Goal: Find contact information: Find contact information

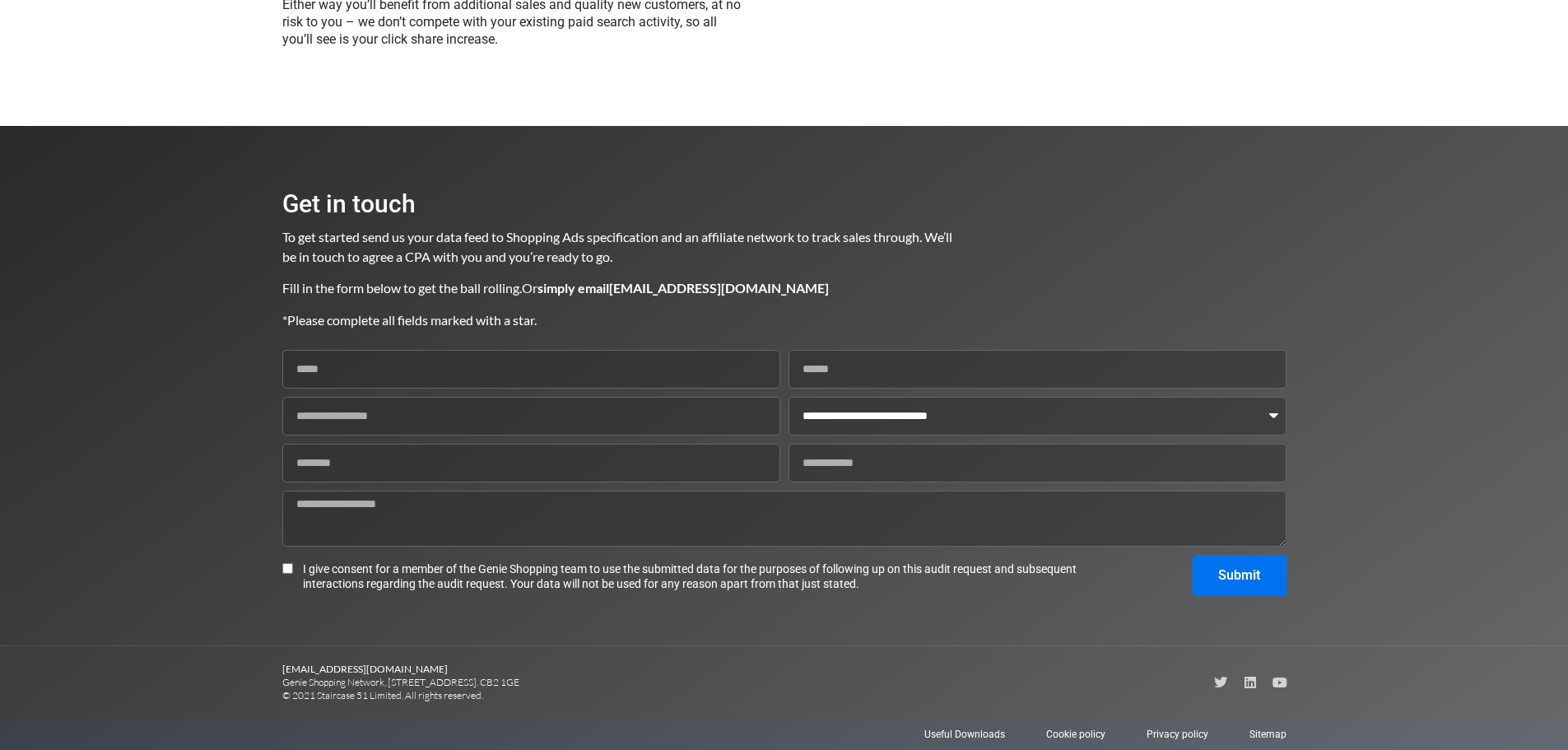
scroll to position [1966, 0]
click at [1275, 416] on select "**********" at bounding box center [1037, 416] width 498 height 39
click at [1273, 414] on select "**********" at bounding box center [1037, 416] width 498 height 39
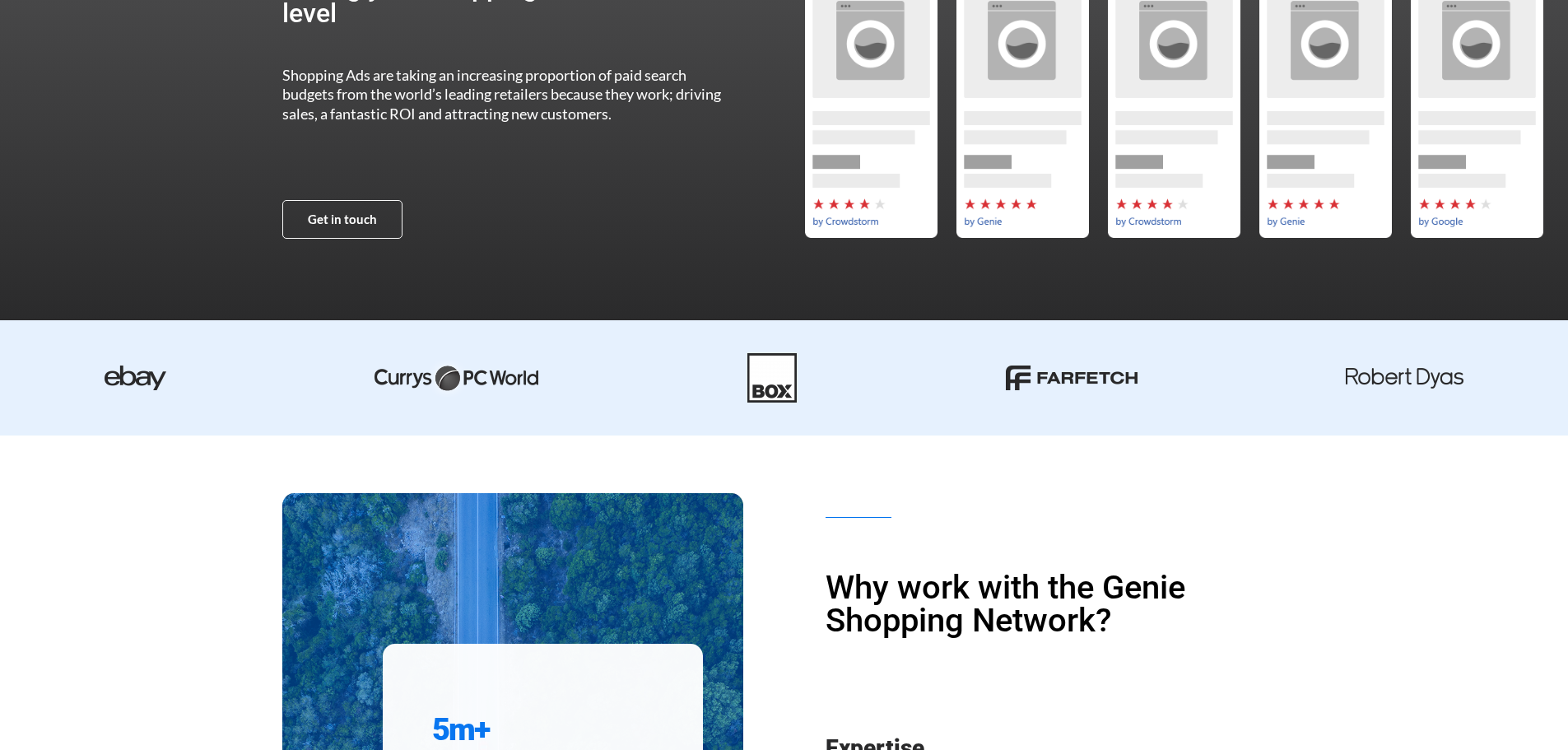
scroll to position [0, 0]
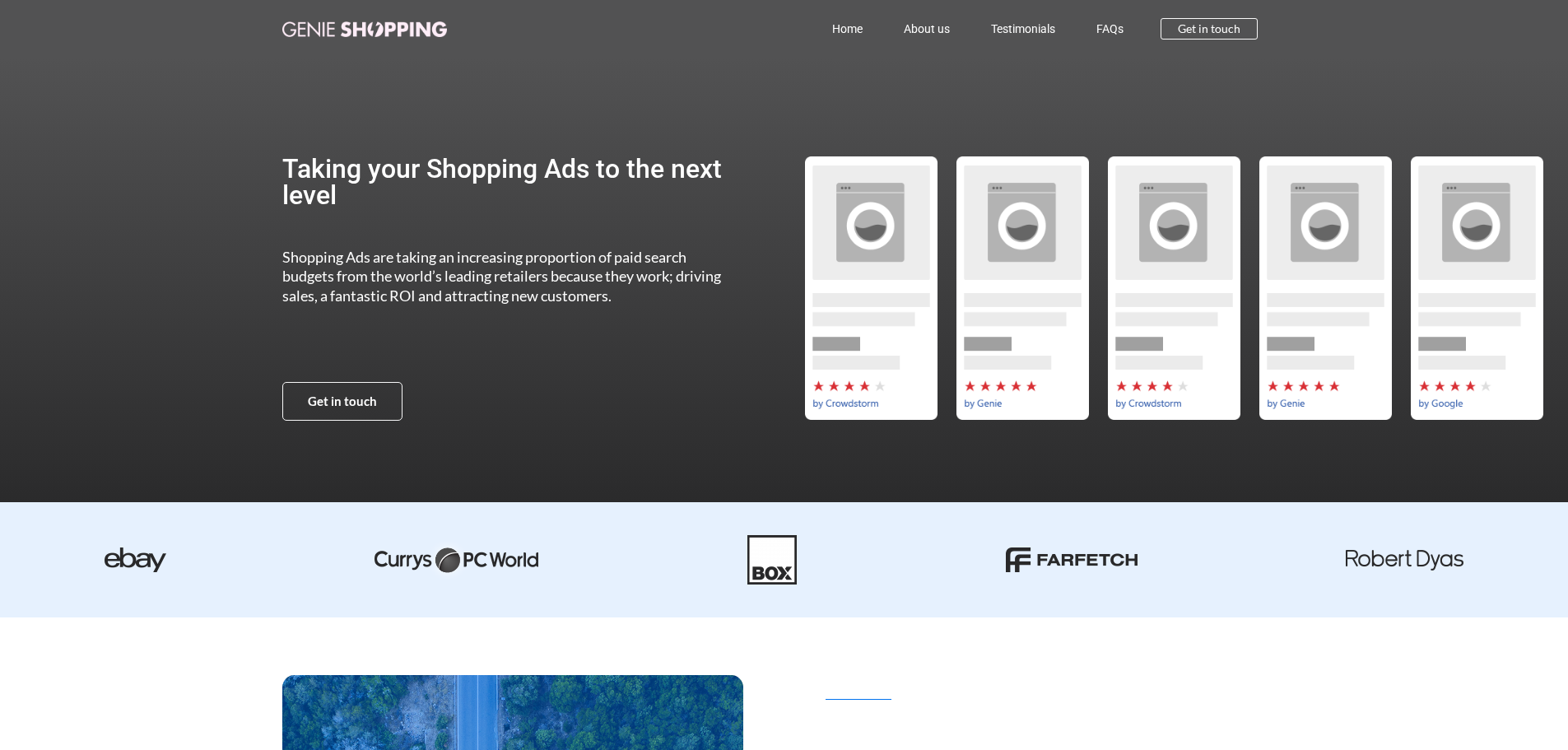
click at [878, 258] on div "by-crowdstorm" at bounding box center [871, 288] width 152 height 263
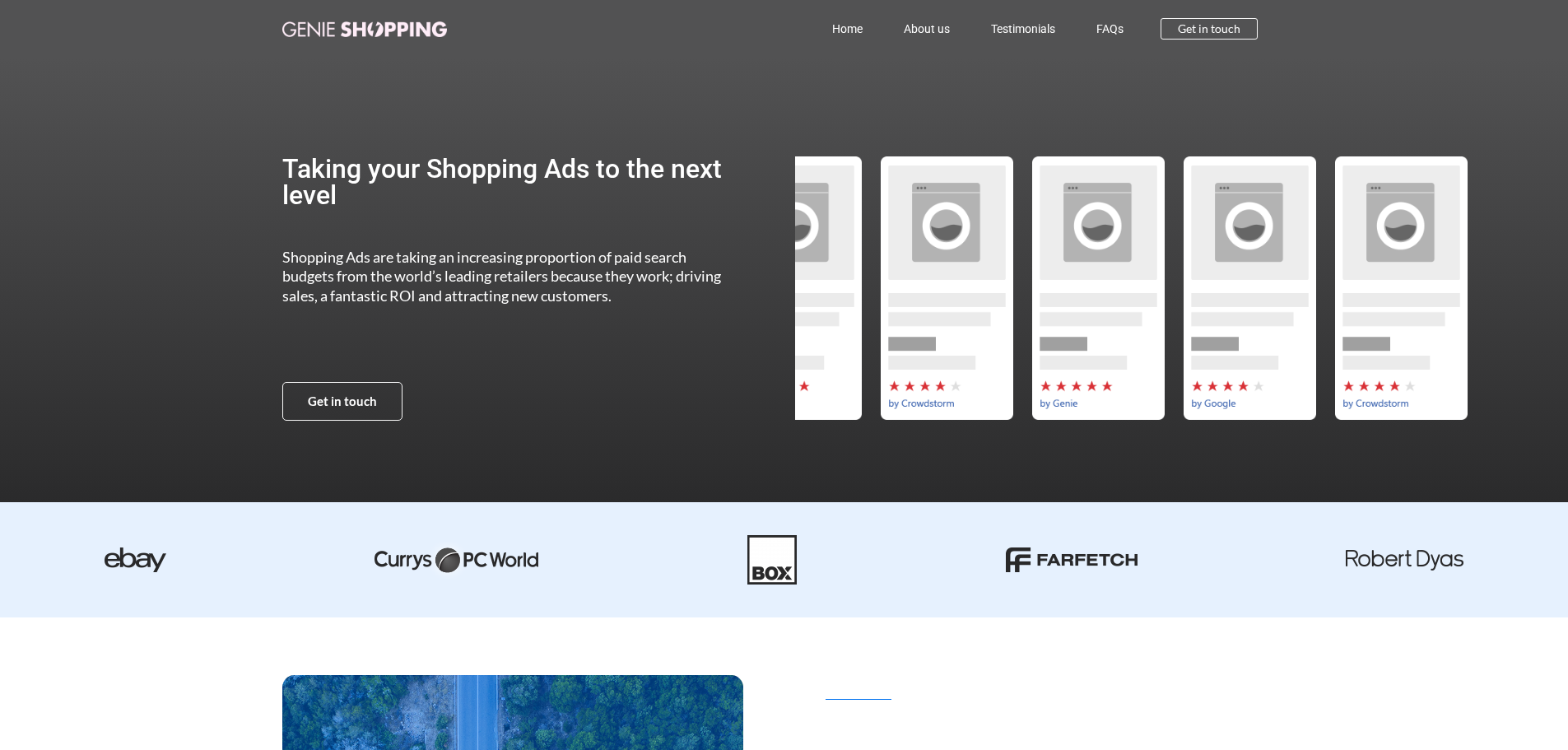
click at [555, 279] on div "Taking your Shopping Ads to the next level Shopping Ads are taking an increasin…" at bounding box center [784, 287] width 1004 height 461
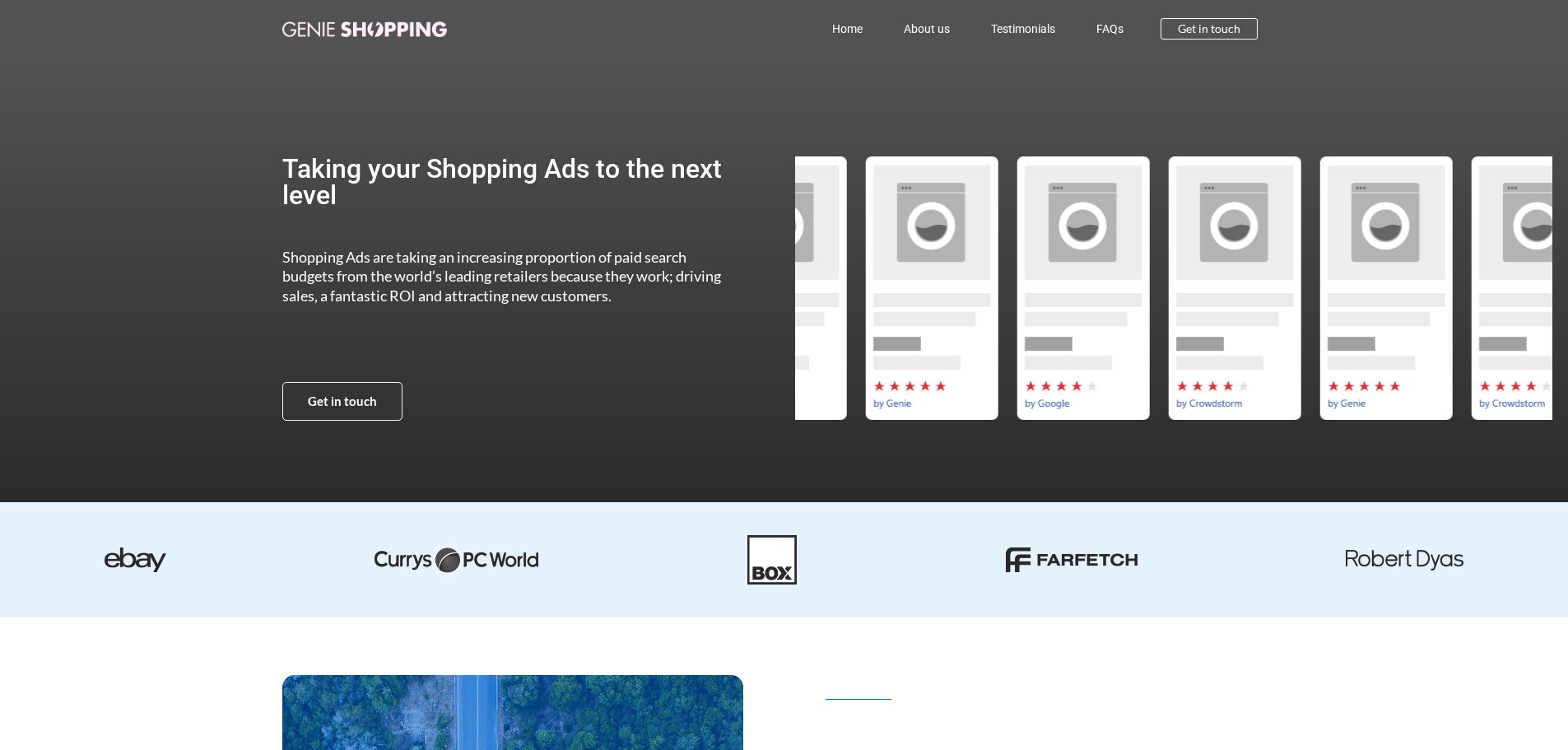
click at [552, 300] on div "Slides" at bounding box center [174, 288] width 758 height 263
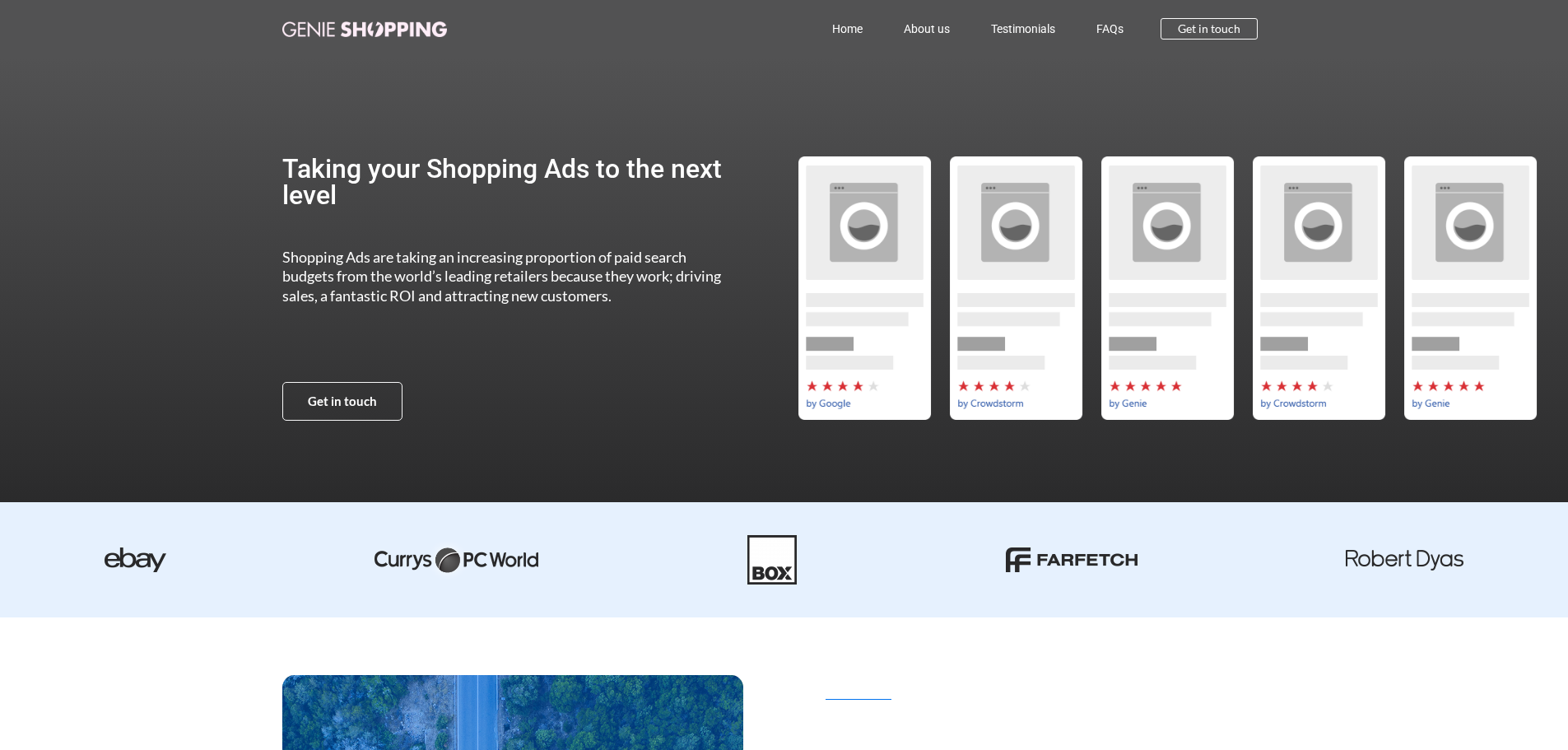
click at [1092, 292] on div "by-genie" at bounding box center [1168, 288] width 152 height 263
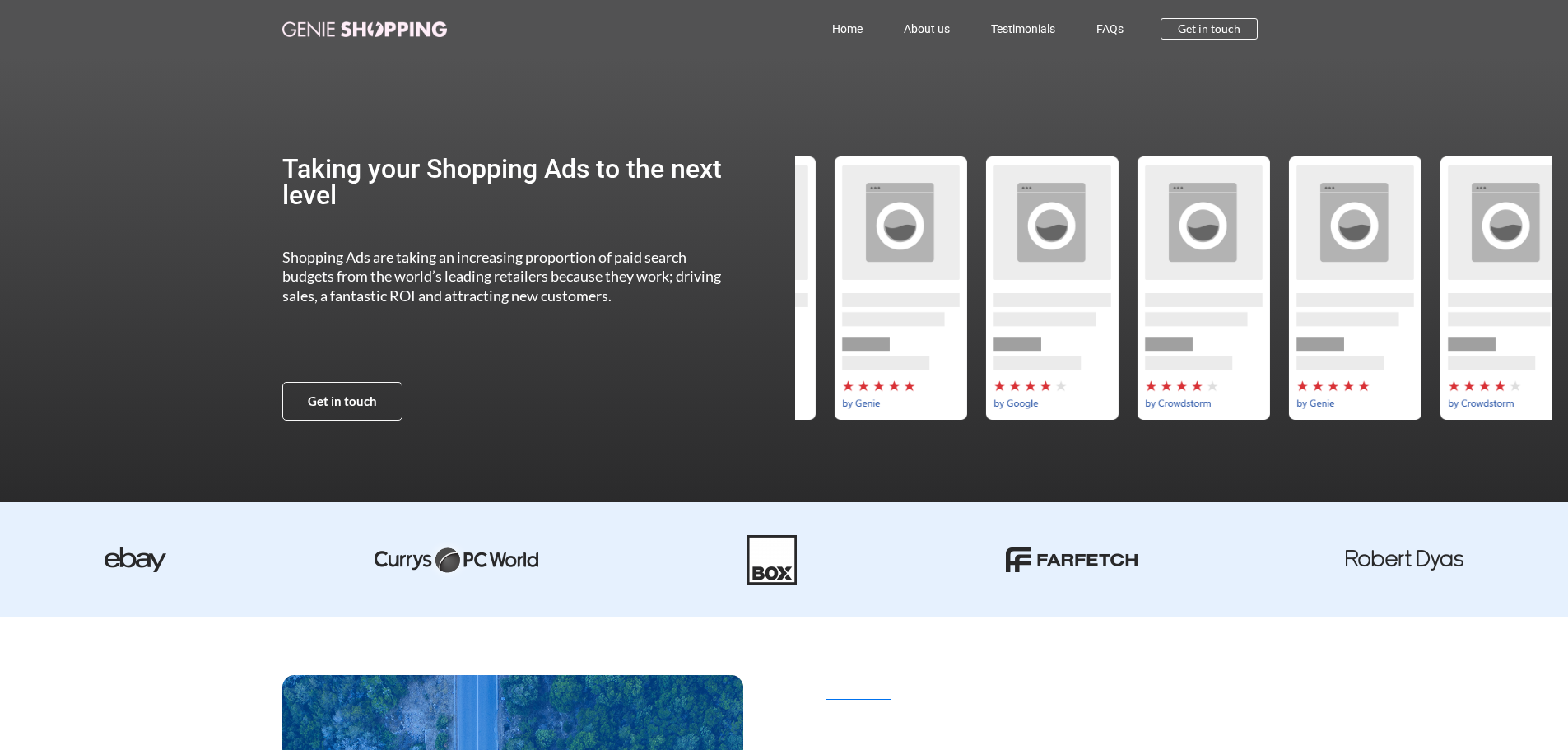
click at [521, 281] on div "Slides" at bounding box center [142, 288] width 758 height 263
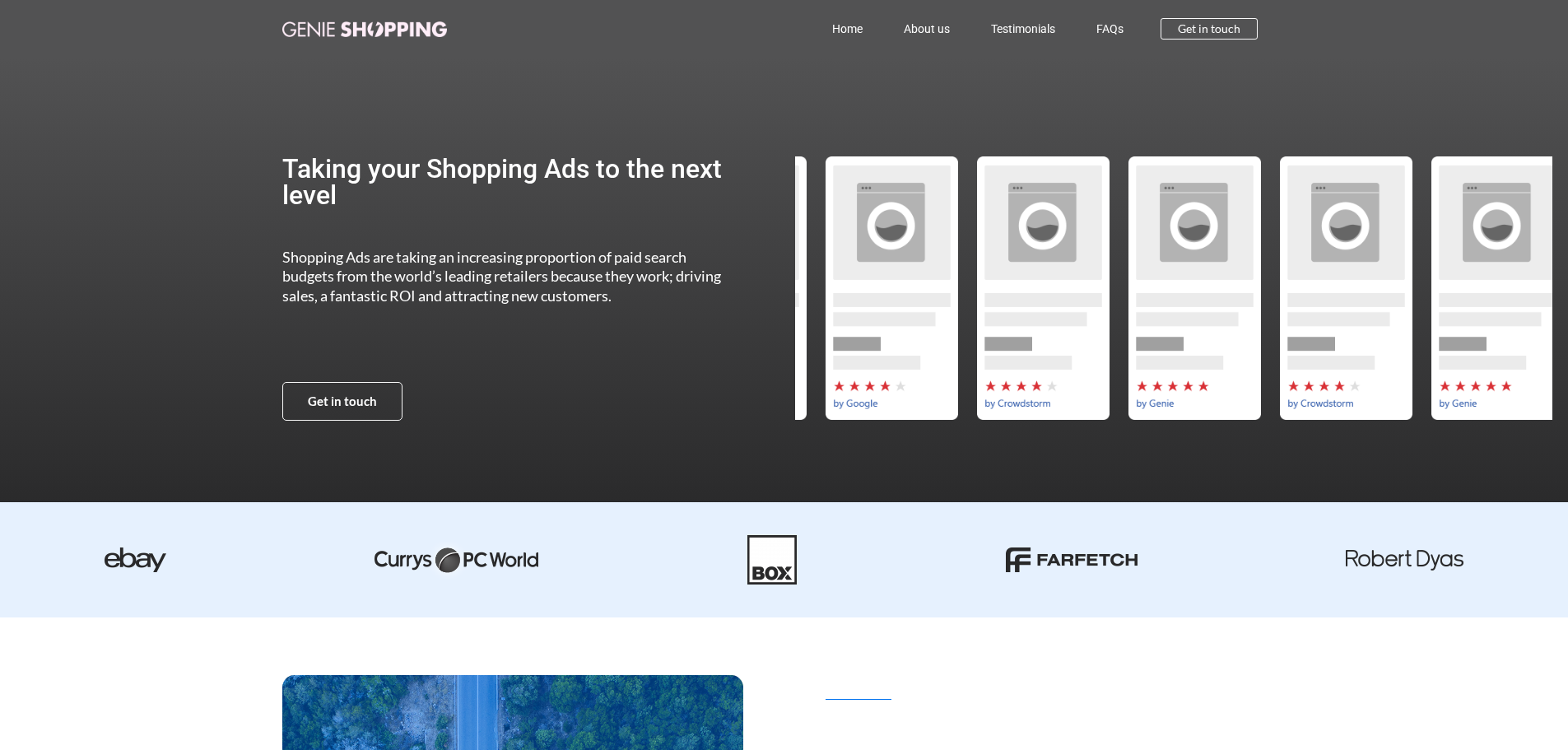
click at [1118, 258] on div "by-genie" at bounding box center [1194, 288] width 152 height 263
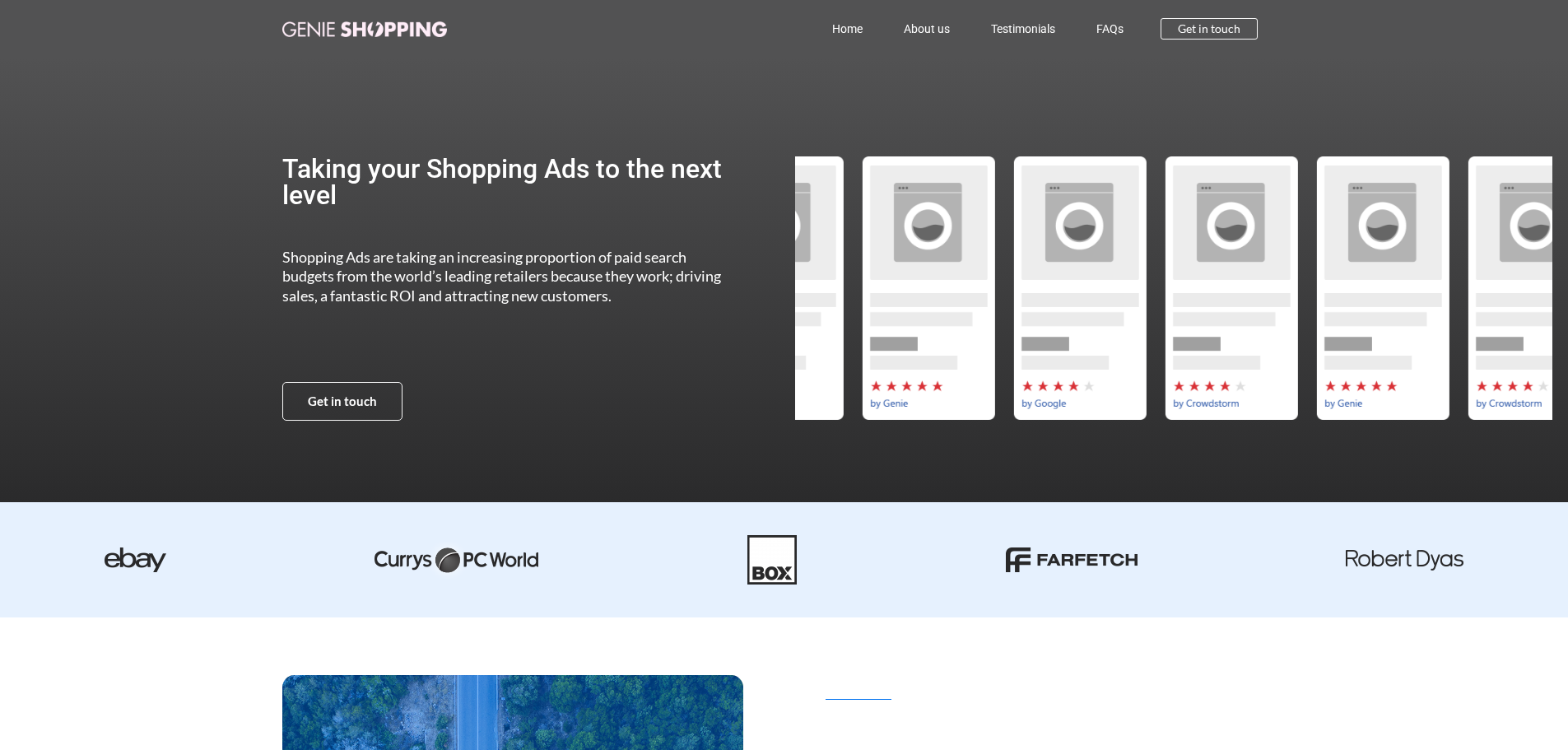
click at [549, 245] on div "Slides" at bounding box center [170, 288] width 758 height 263
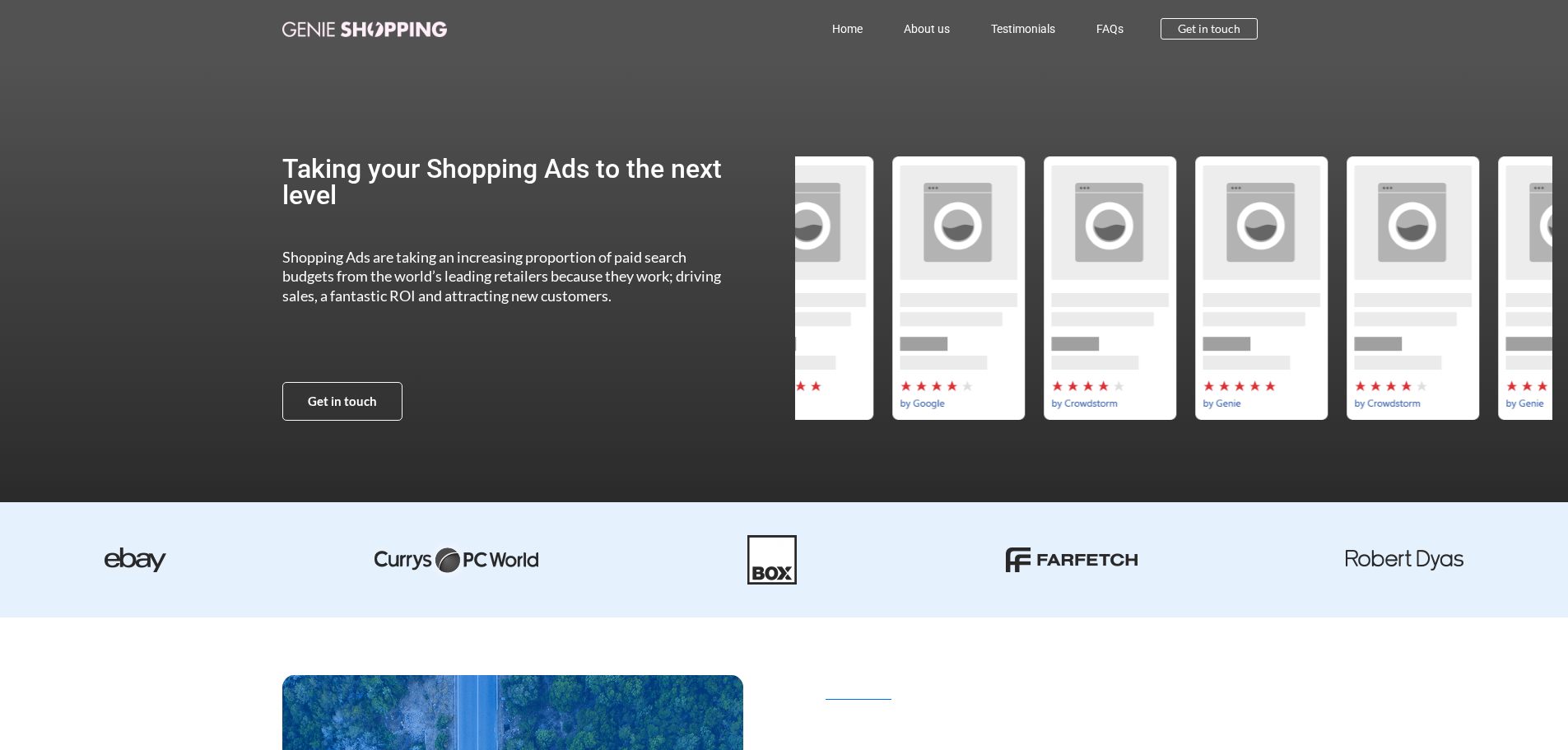
click at [1185, 268] on div "by-genie" at bounding box center [1261, 288] width 152 height 263
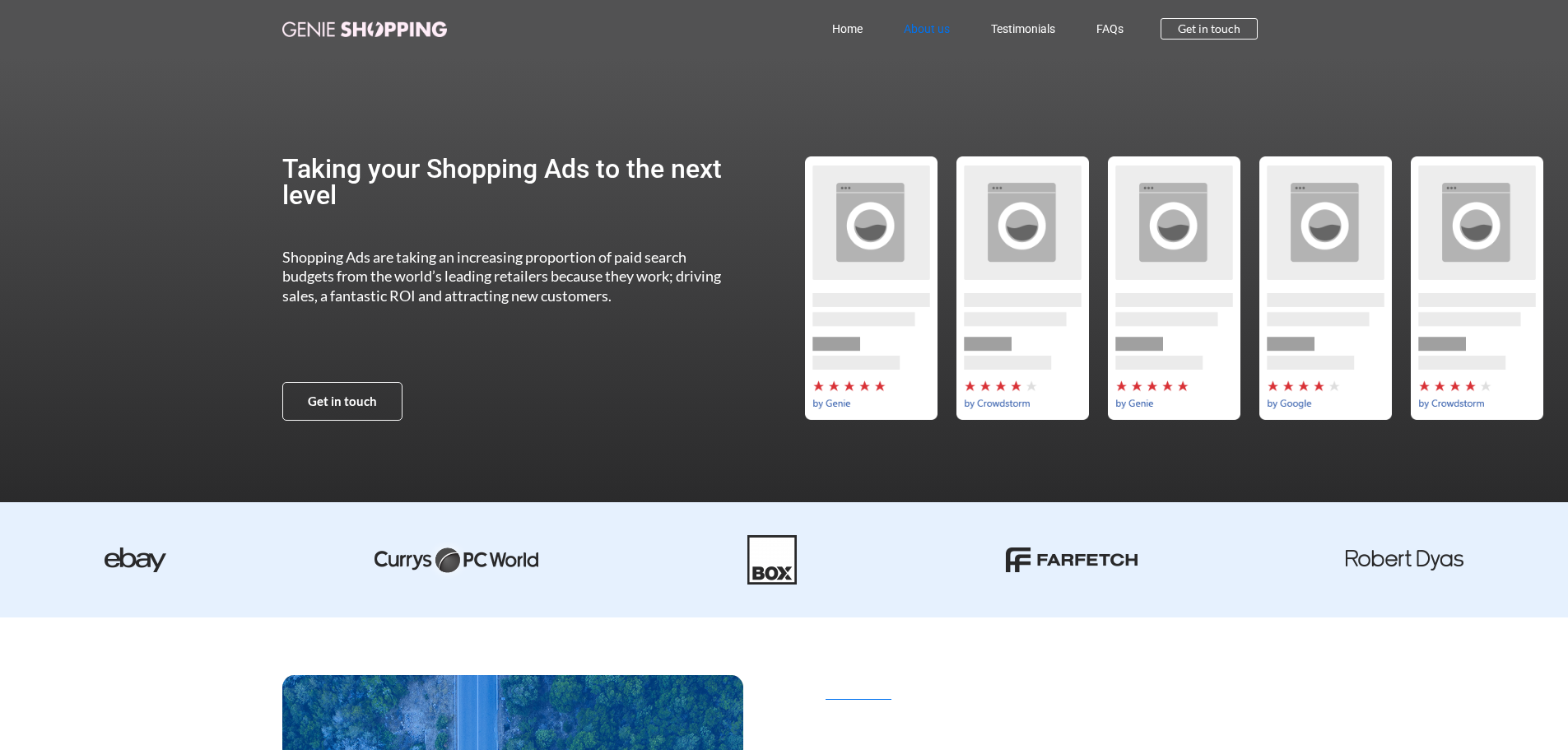
click at [942, 29] on link "About us" at bounding box center [927, 28] width 88 height 38
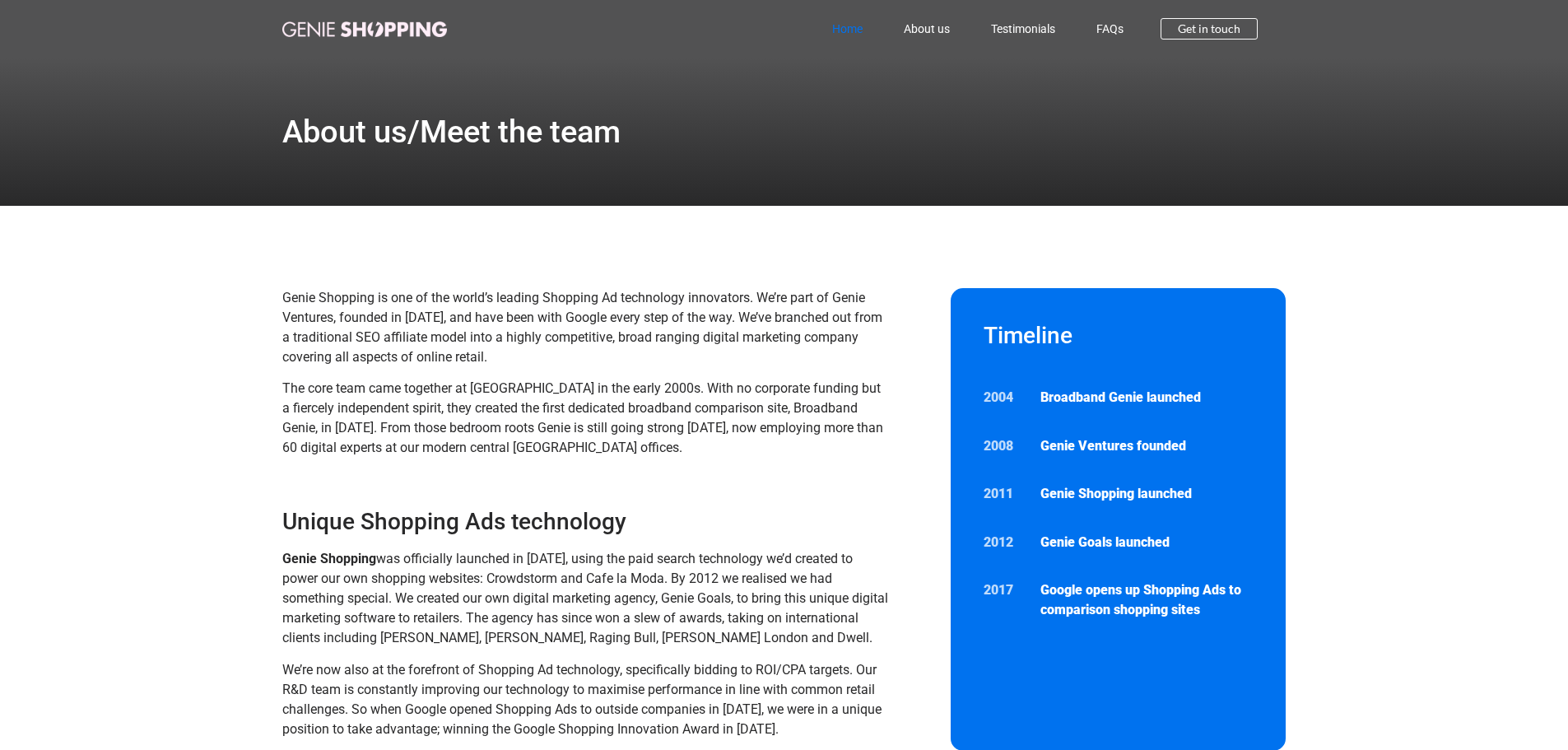
click at [870, 27] on link "Home" at bounding box center [847, 28] width 72 height 38
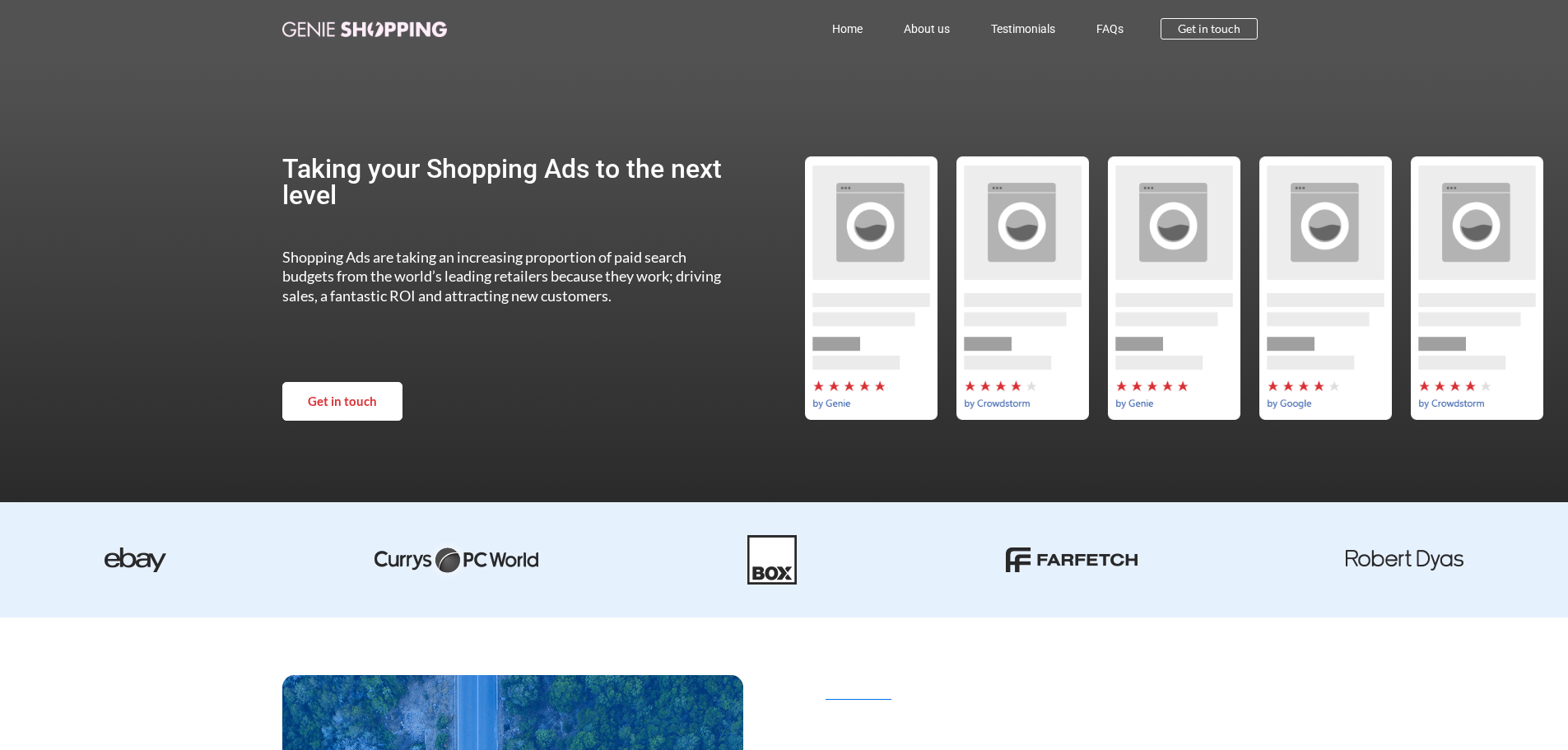
click at [349, 404] on span "Get in touch" at bounding box center [342, 401] width 69 height 13
